Goal: Find contact information: Find contact information

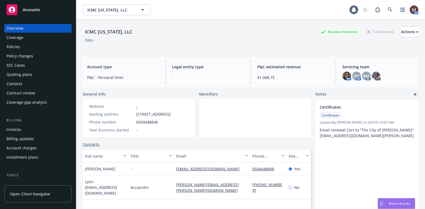
click at [17, 44] on div "Policies" at bounding box center [14, 46] width 14 height 9
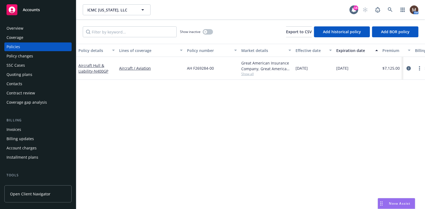
click at [33, 84] on div "Contacts" at bounding box center [38, 83] width 63 height 9
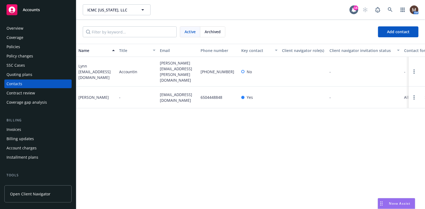
click at [18, 48] on div "Policies" at bounding box center [14, 46] width 14 height 9
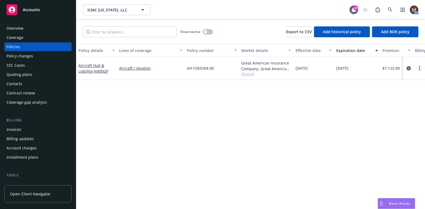
click at [420, 67] on icon "more" at bounding box center [419, 68] width 1 height 4
click at [380, 143] on link "Copy logging email" at bounding box center [391, 144] width 64 height 11
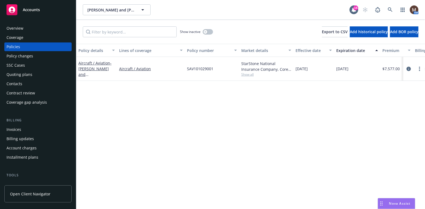
scroll to position [27, 0]
